Goal: Navigation & Orientation: Find specific page/section

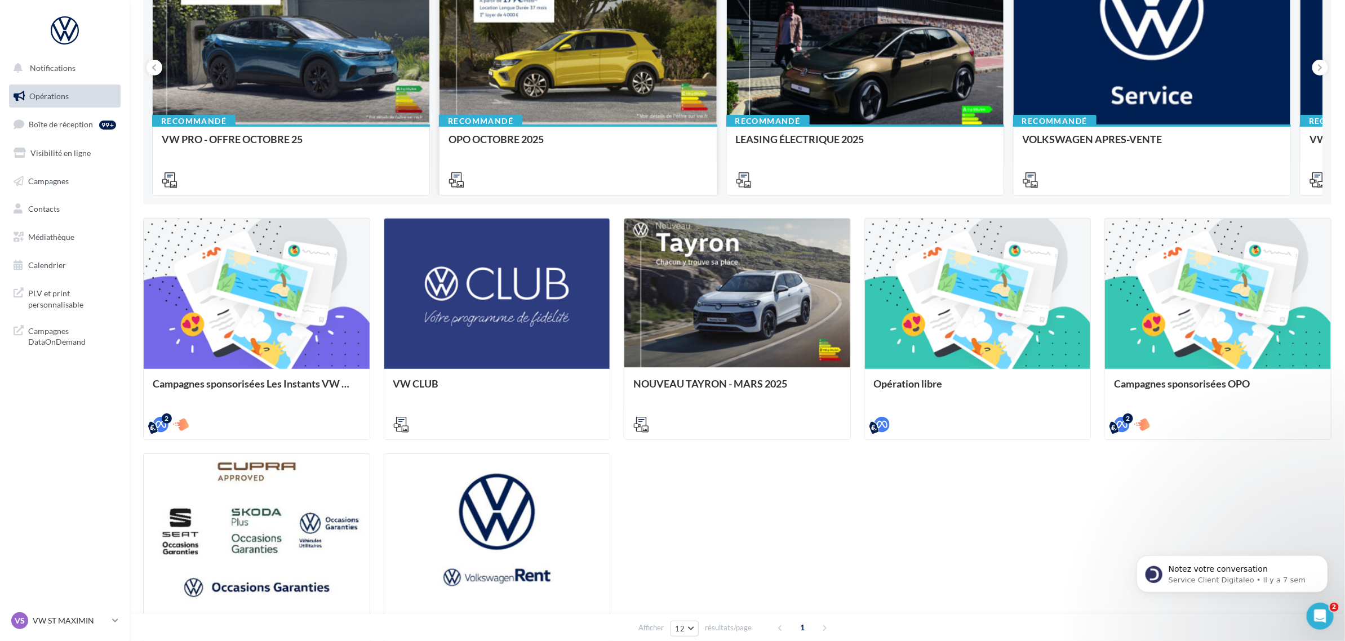
scroll to position [211, 0]
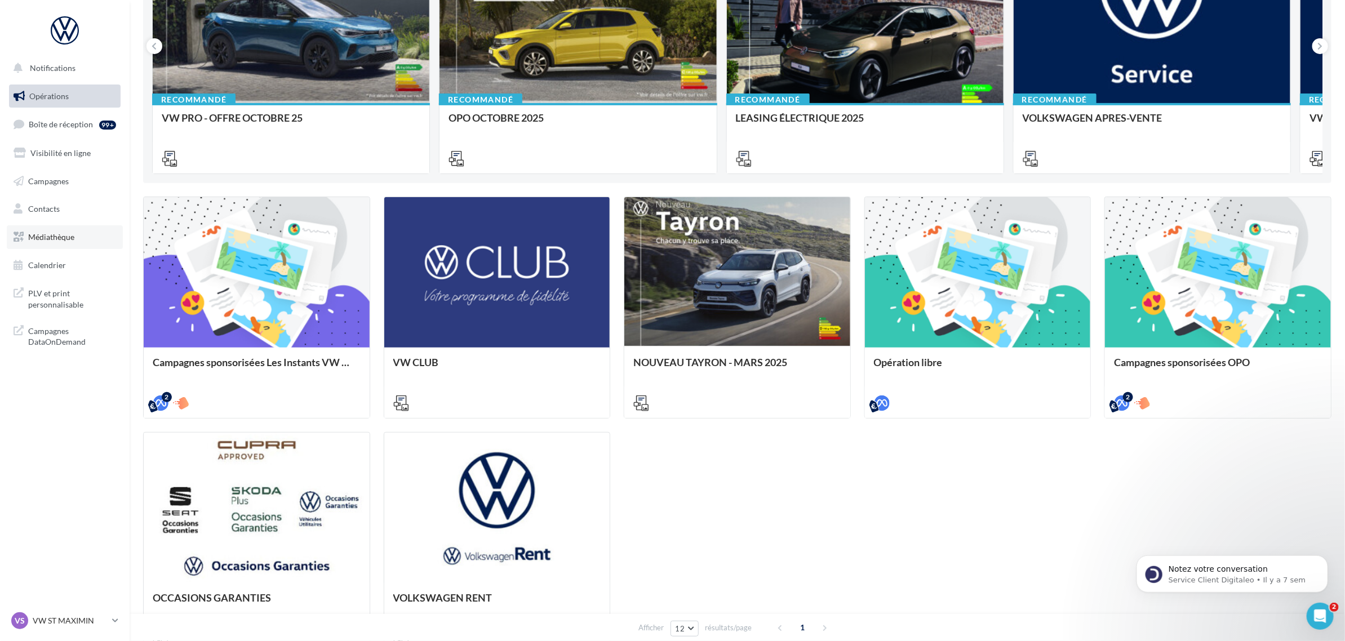
click at [86, 229] on link "Médiathèque" at bounding box center [65, 237] width 116 height 24
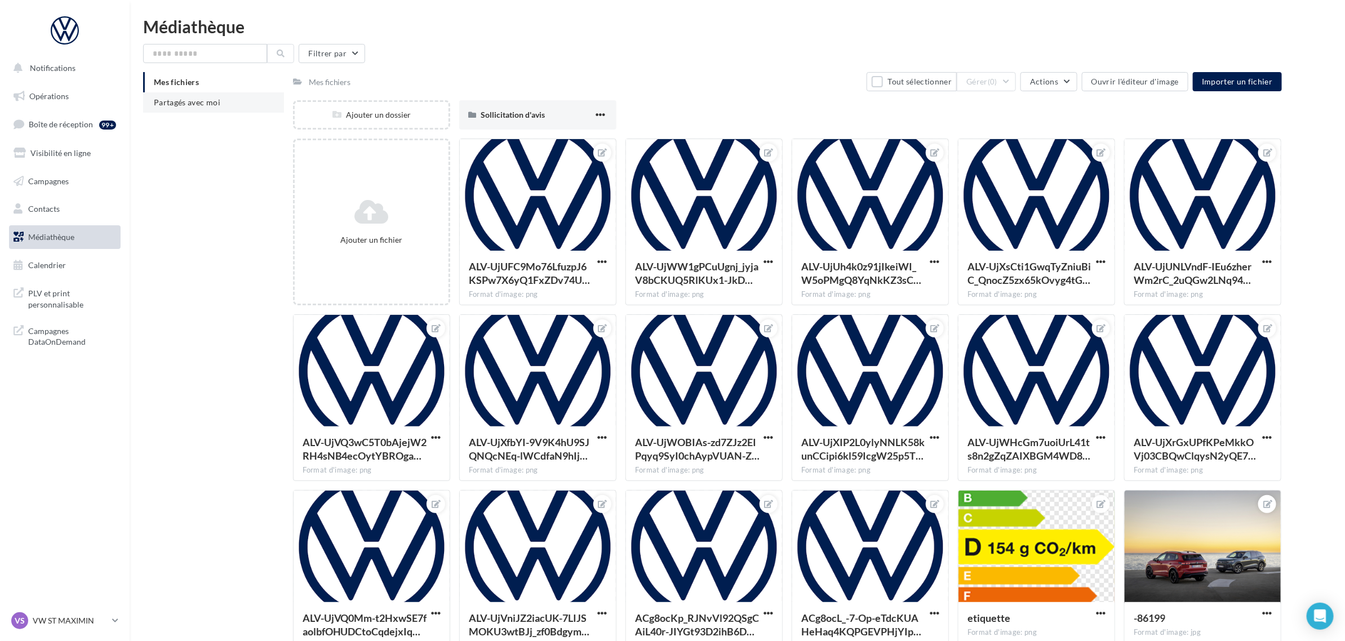
click at [219, 101] on li "Partagés avec moi" at bounding box center [213, 102] width 141 height 20
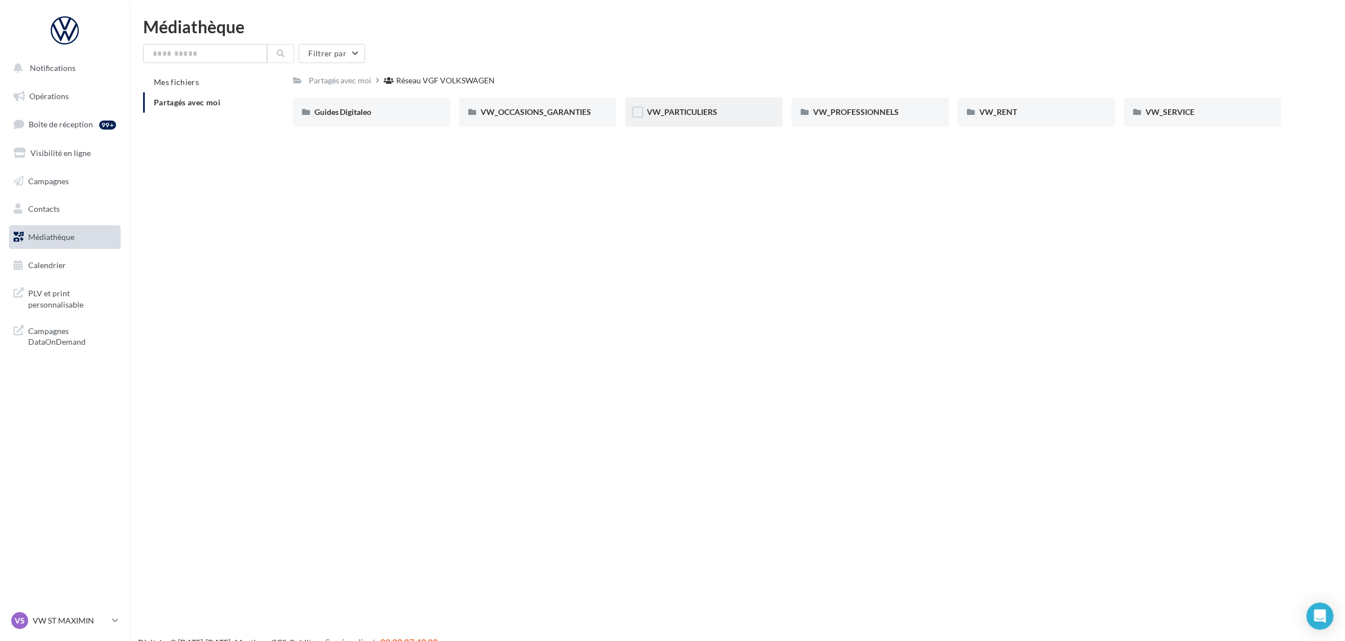
click at [727, 119] on div "VW_PARTICULIERS" at bounding box center [703, 111] width 157 height 29
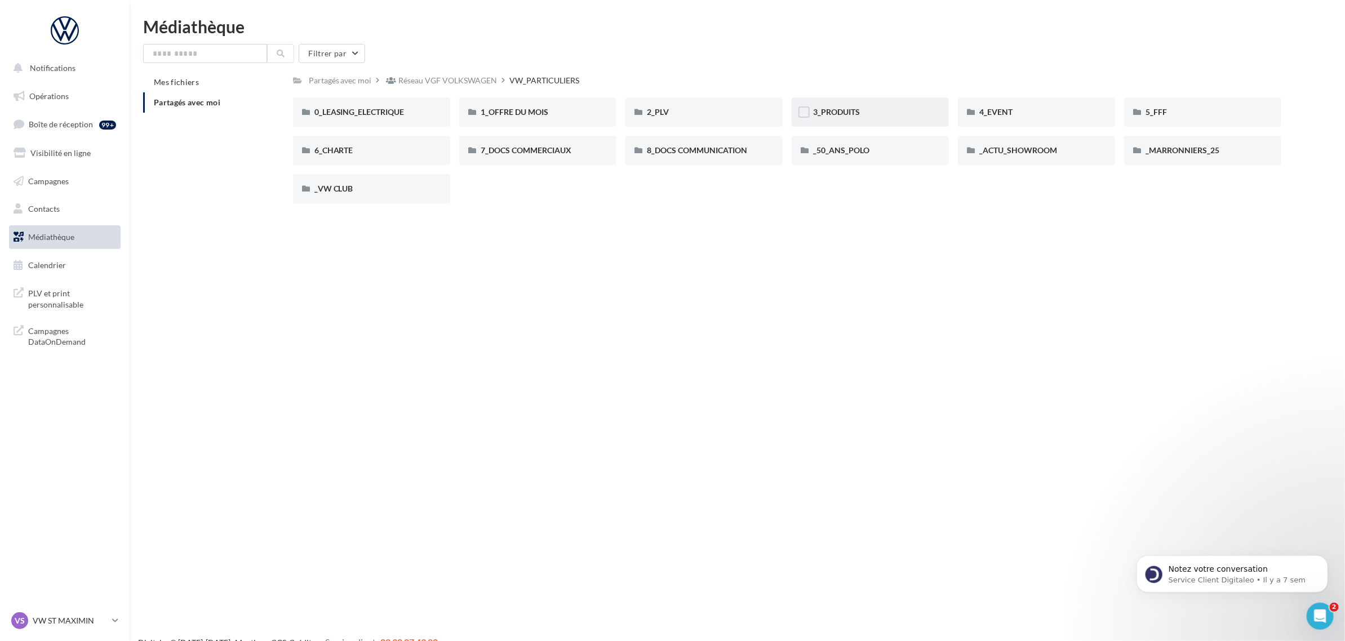
click at [852, 119] on div "3_PRODUITS" at bounding box center [870, 111] width 157 height 29
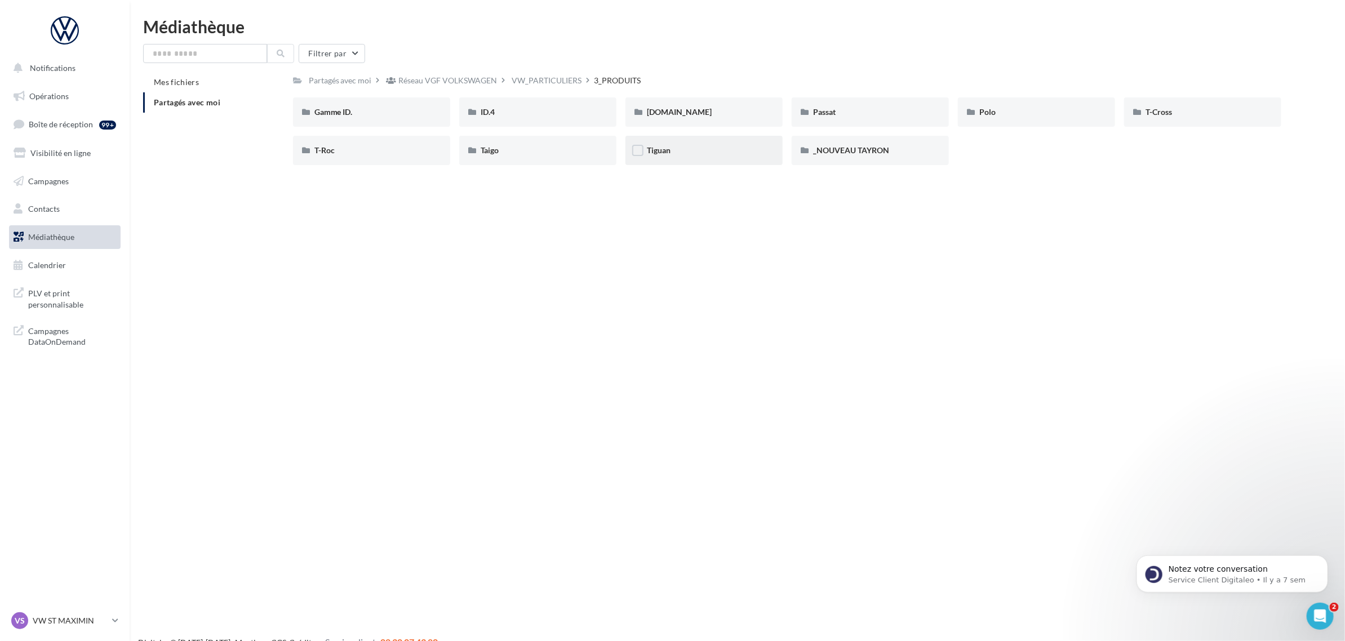
click at [685, 155] on div "Tiguan" at bounding box center [704, 150] width 114 height 11
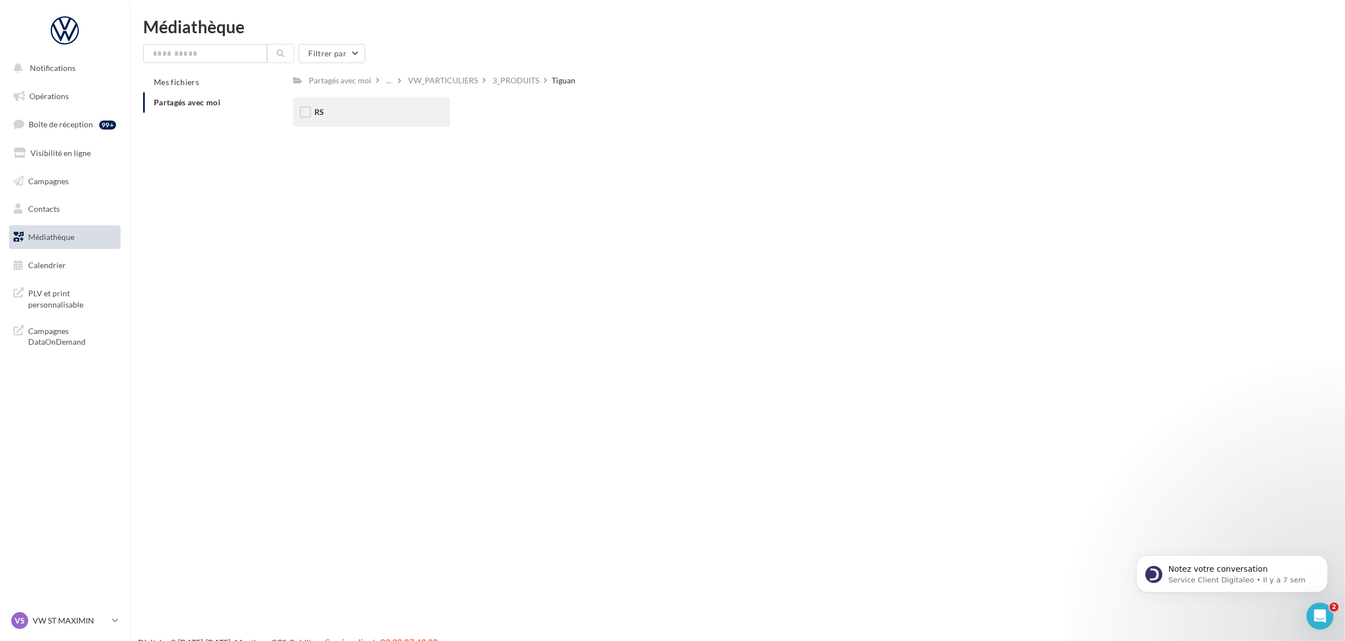
click at [401, 117] on div "RS" at bounding box center [371, 112] width 114 height 11
click at [521, 116] on div "eHybrid" at bounding box center [538, 112] width 114 height 11
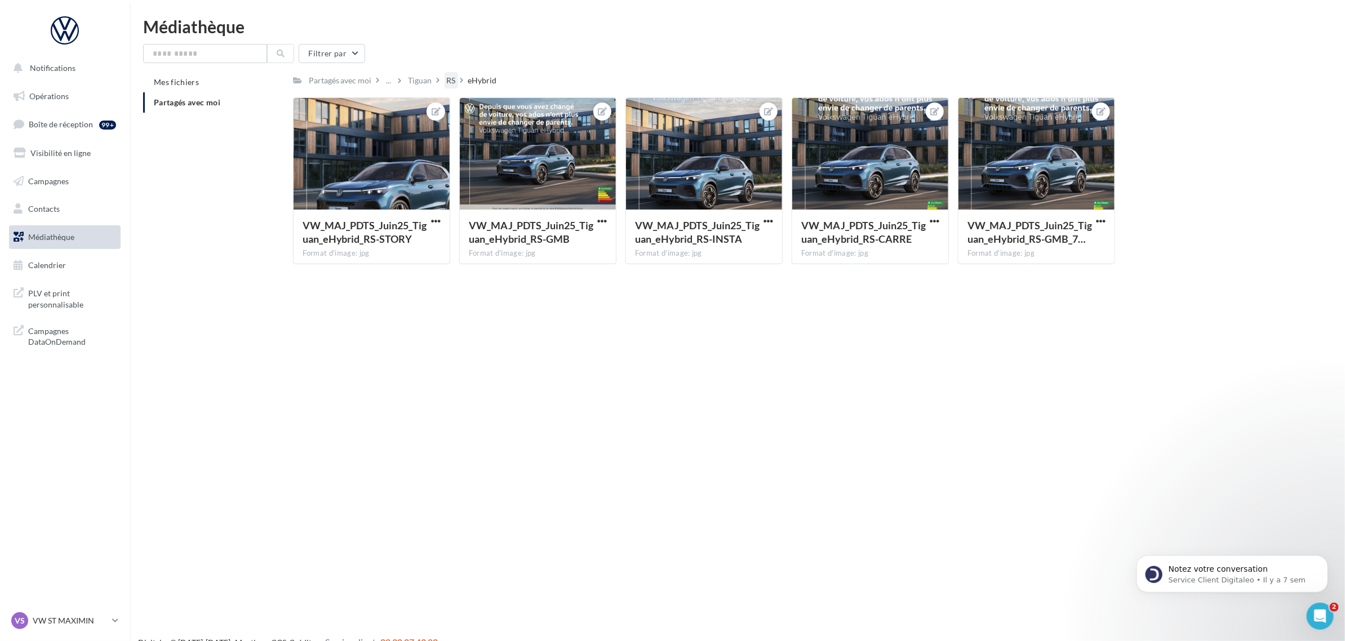
click at [449, 79] on div "RS" at bounding box center [451, 80] width 9 height 11
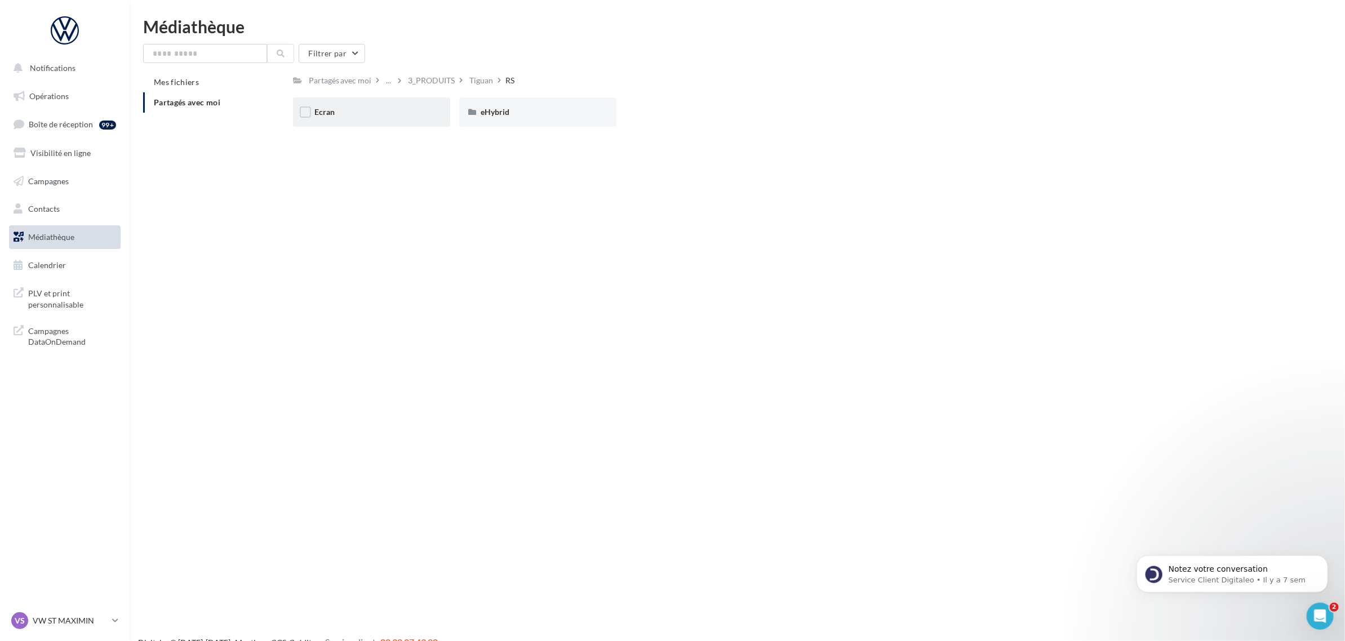
click at [369, 114] on div "Ecran" at bounding box center [371, 112] width 114 height 11
